Goal: Task Accomplishment & Management: Use online tool/utility

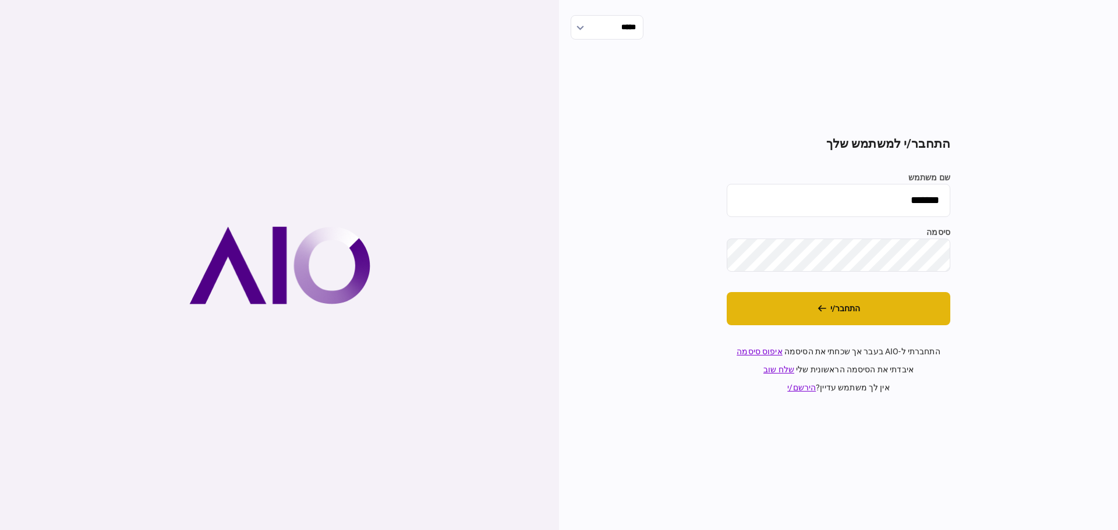
click at [850, 303] on button "התחבר/י" at bounding box center [838, 308] width 224 height 33
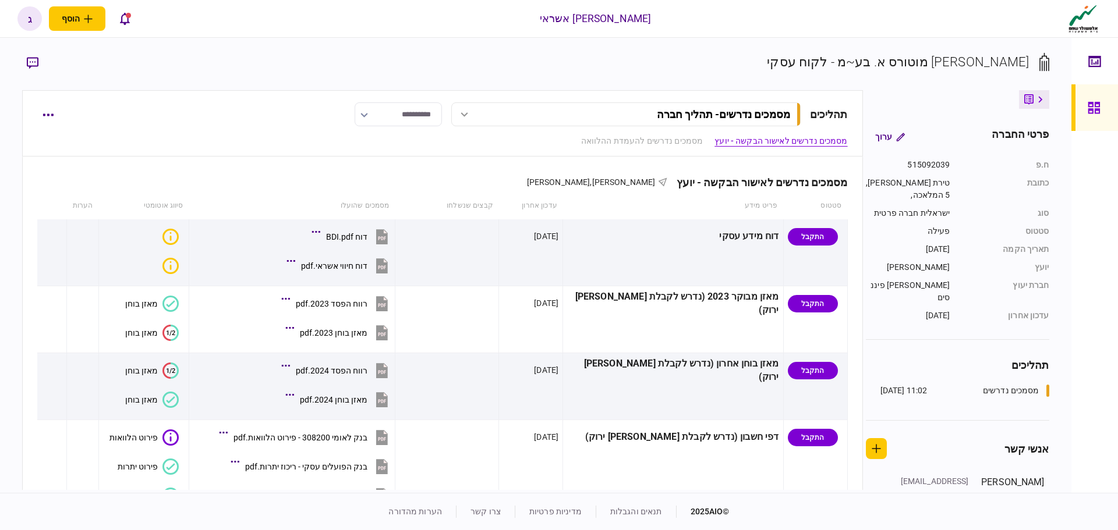
click at [1091, 63] on icon at bounding box center [1092, 63] width 2 height 1
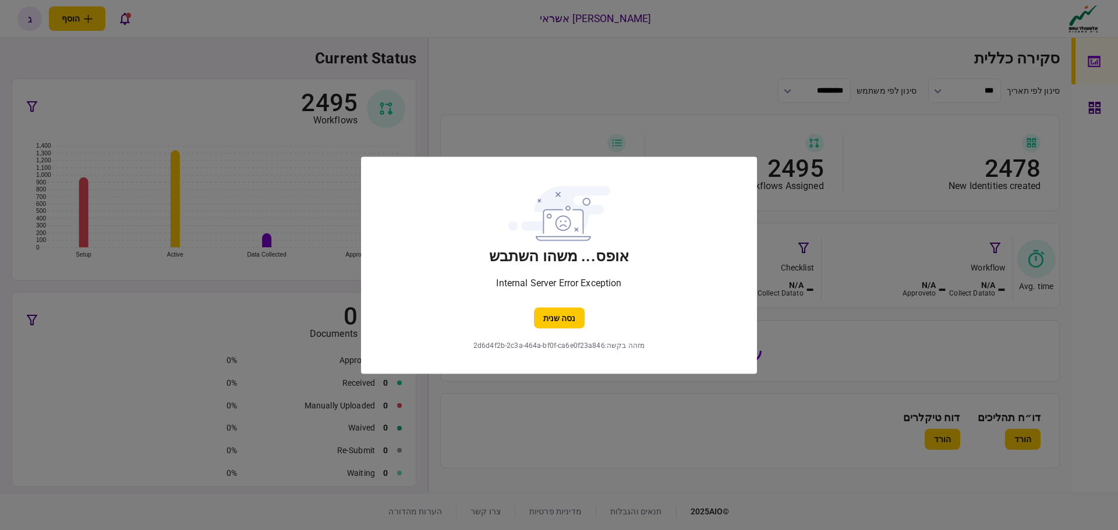
click at [1094, 110] on div at bounding box center [559, 265] width 1118 height 530
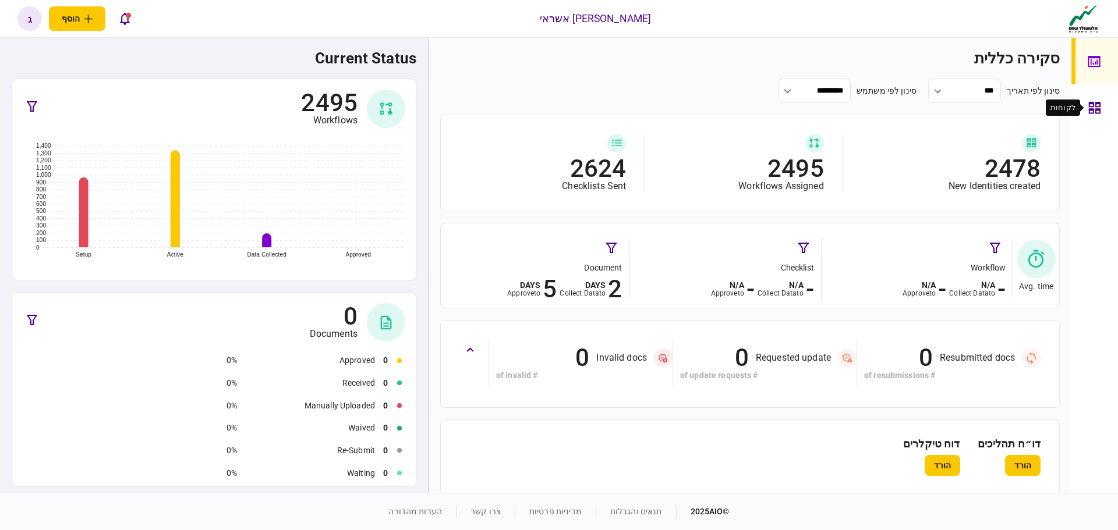
click at [1097, 111] on icon at bounding box center [1094, 107] width 13 height 13
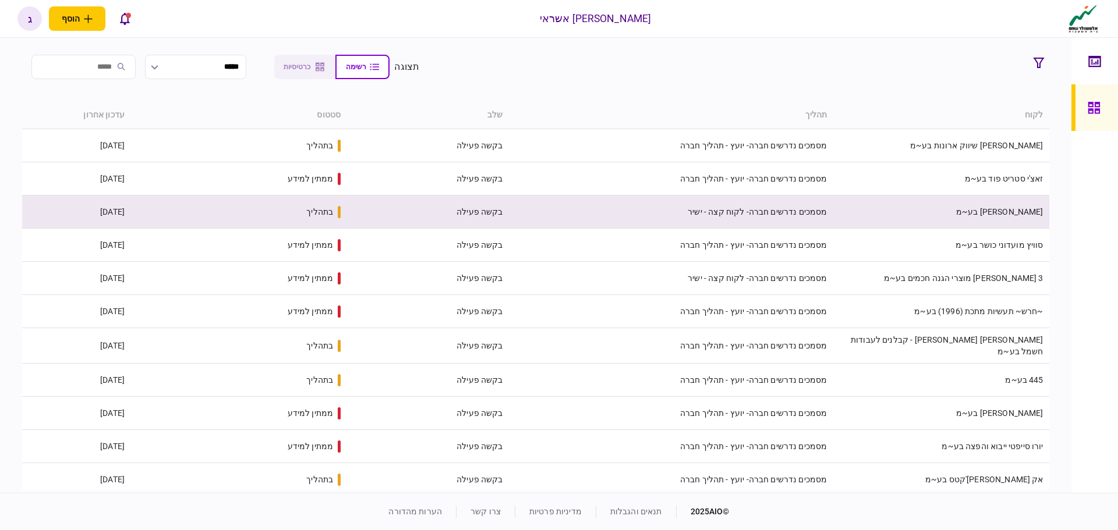
click at [1019, 218] on td "[PERSON_NAME] בע~מ" at bounding box center [940, 212] width 216 height 33
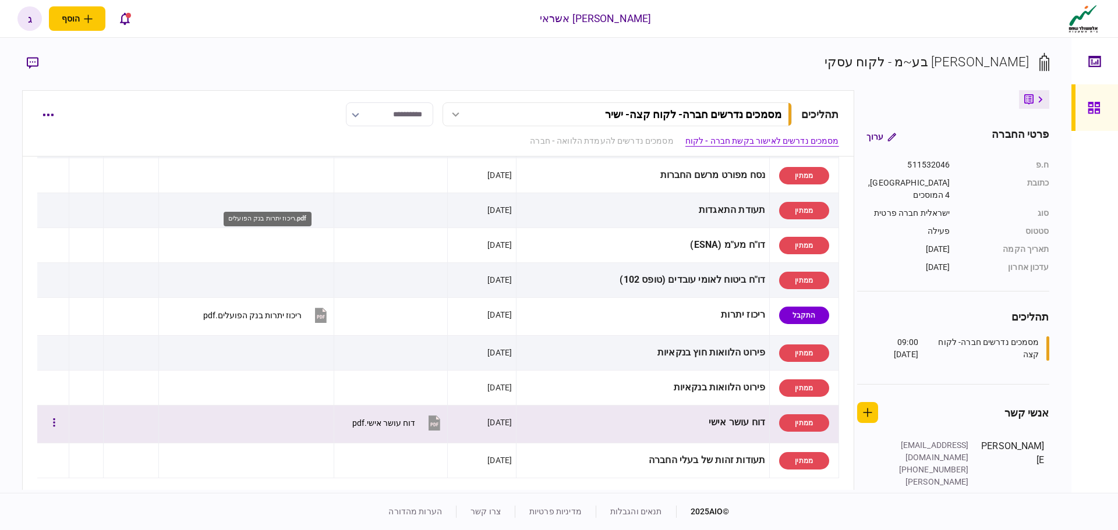
scroll to position [291, 0]
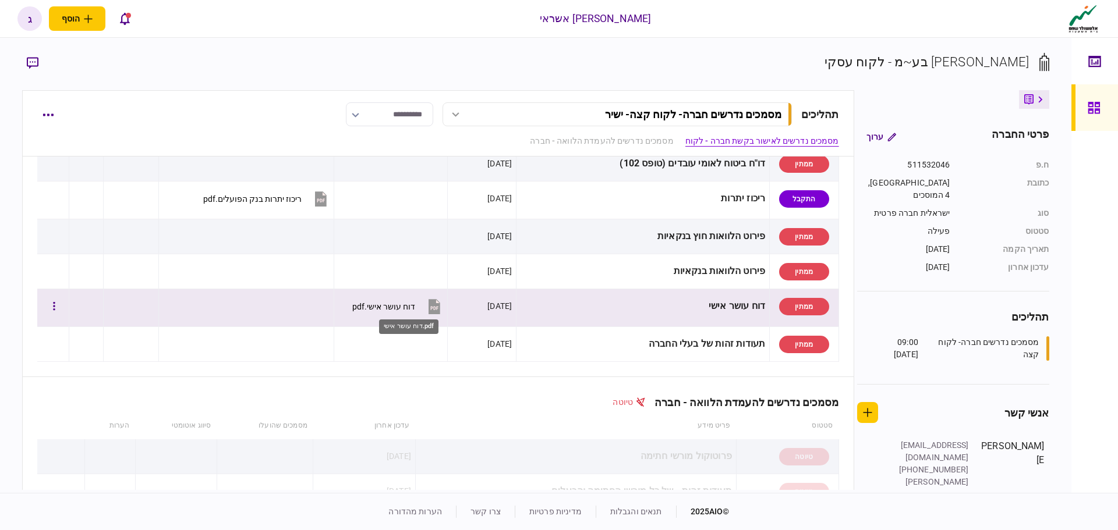
click at [415, 310] on div "דוח עושר אישי.pdf" at bounding box center [383, 306] width 63 height 9
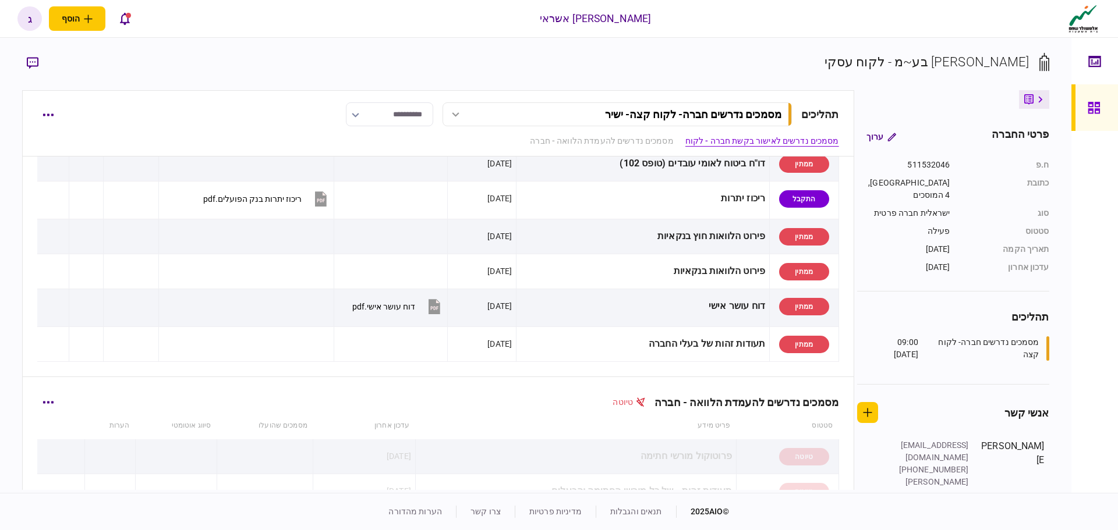
click at [687, 387] on div "מסמכים נדרשים להעמדת הלוואה - חברה טיוטה" at bounding box center [437, 395] width 801 height 36
